Goal: Task Accomplishment & Management: Manage account settings

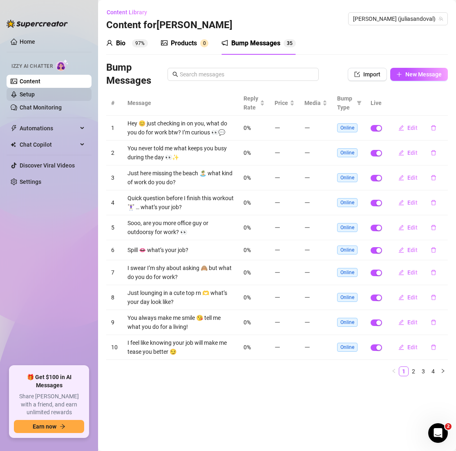
click at [35, 96] on link "Setup" at bounding box center [27, 94] width 15 height 7
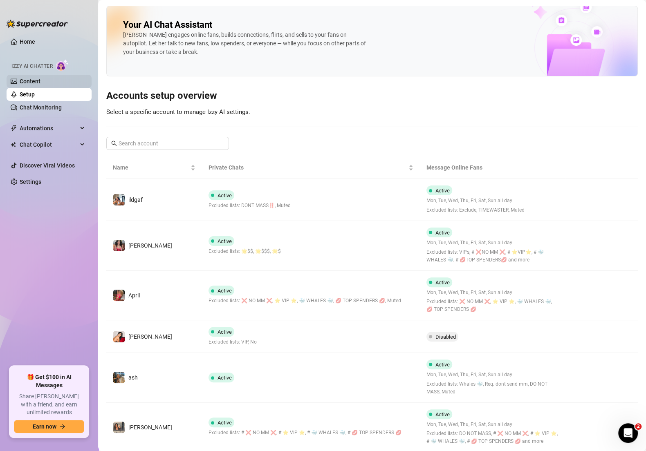
click at [34, 84] on link "Content" at bounding box center [30, 81] width 21 height 7
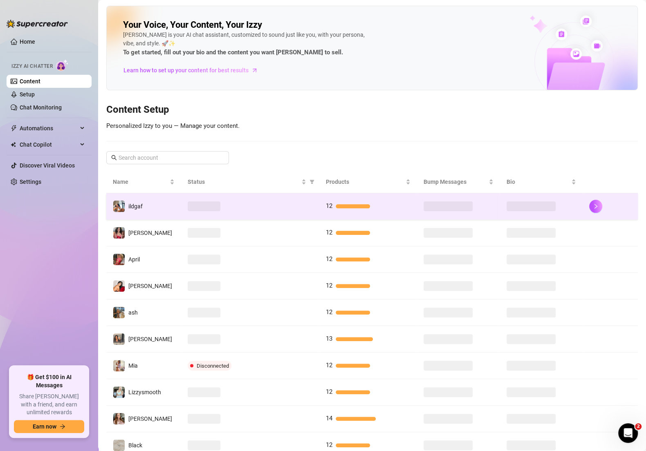
scroll to position [53, 0]
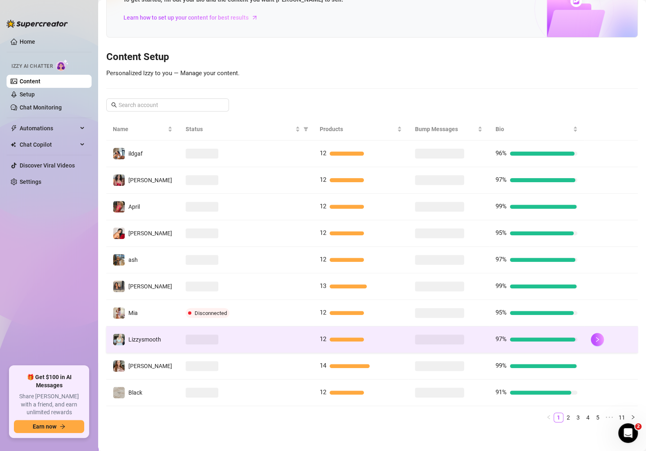
click at [259, 339] on div at bounding box center [246, 340] width 121 height 10
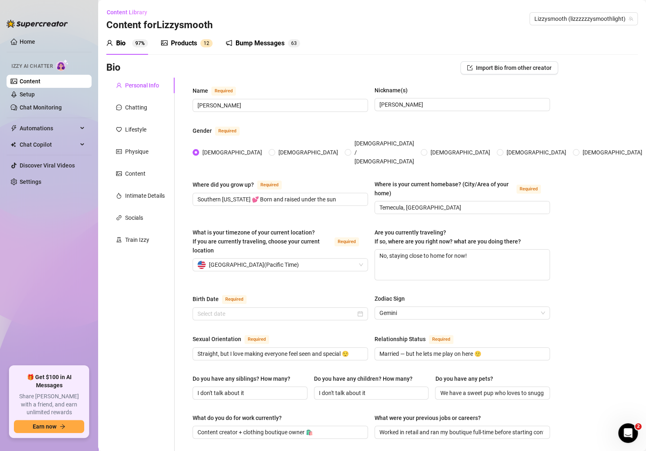
type input "[DATE]"
